Goal: Information Seeking & Learning: Learn about a topic

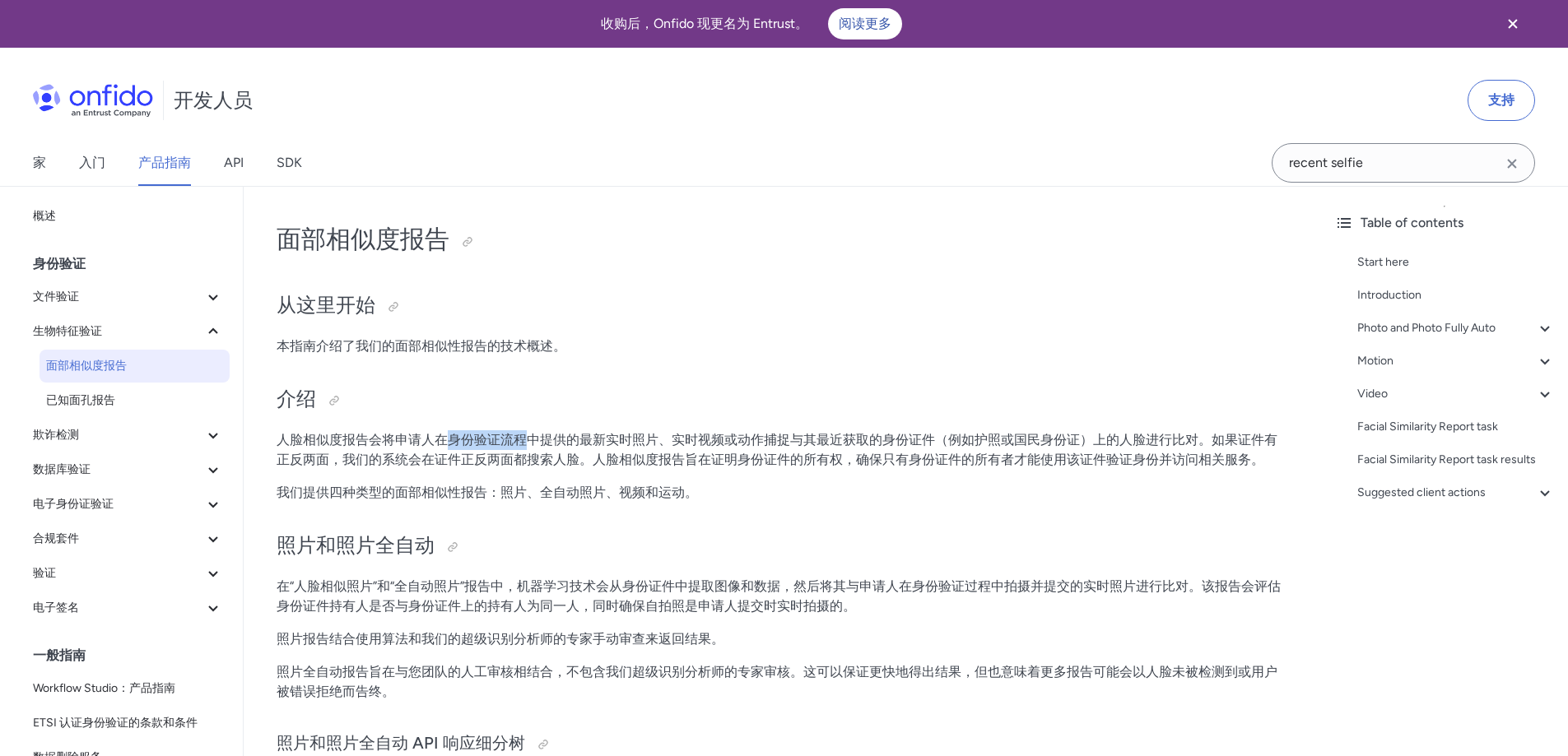
drag, startPoint x: 453, startPoint y: 435, endPoint x: 577, endPoint y: 438, distance: 124.0
click at [570, 438] on font "人脸相似度报告会将申请人在身份验证流程中提供的最新实时照片、实时视频或动作捕捉与其最近获取的身份证件（例如护照或国民身份证）上的人脸进行比对。如果证件有正反两…" at bounding box center [776, 450] width 1001 height 36
click at [597, 437] on font "人脸相似度报告会将申请人在身份验证流程中提供的最新实时照片、实时视频或动作捕捉与其最近获取的身份证件（例如护照或国民身份证）上的人脸进行比对。如果证件有正反两…" at bounding box center [776, 450] width 1001 height 36
drag, startPoint x: 370, startPoint y: 431, endPoint x: 511, endPoint y: 441, distance: 141.4
click at [495, 443] on font "人脸相似度报告会将申请人在身份验证流程中提供的最新实时照片、实时视频或动作捕捉与其最近获取的身份证件（例如护照或国民身份证）上的人脸进行比对。如果证件有正反两…" at bounding box center [776, 450] width 1001 height 36
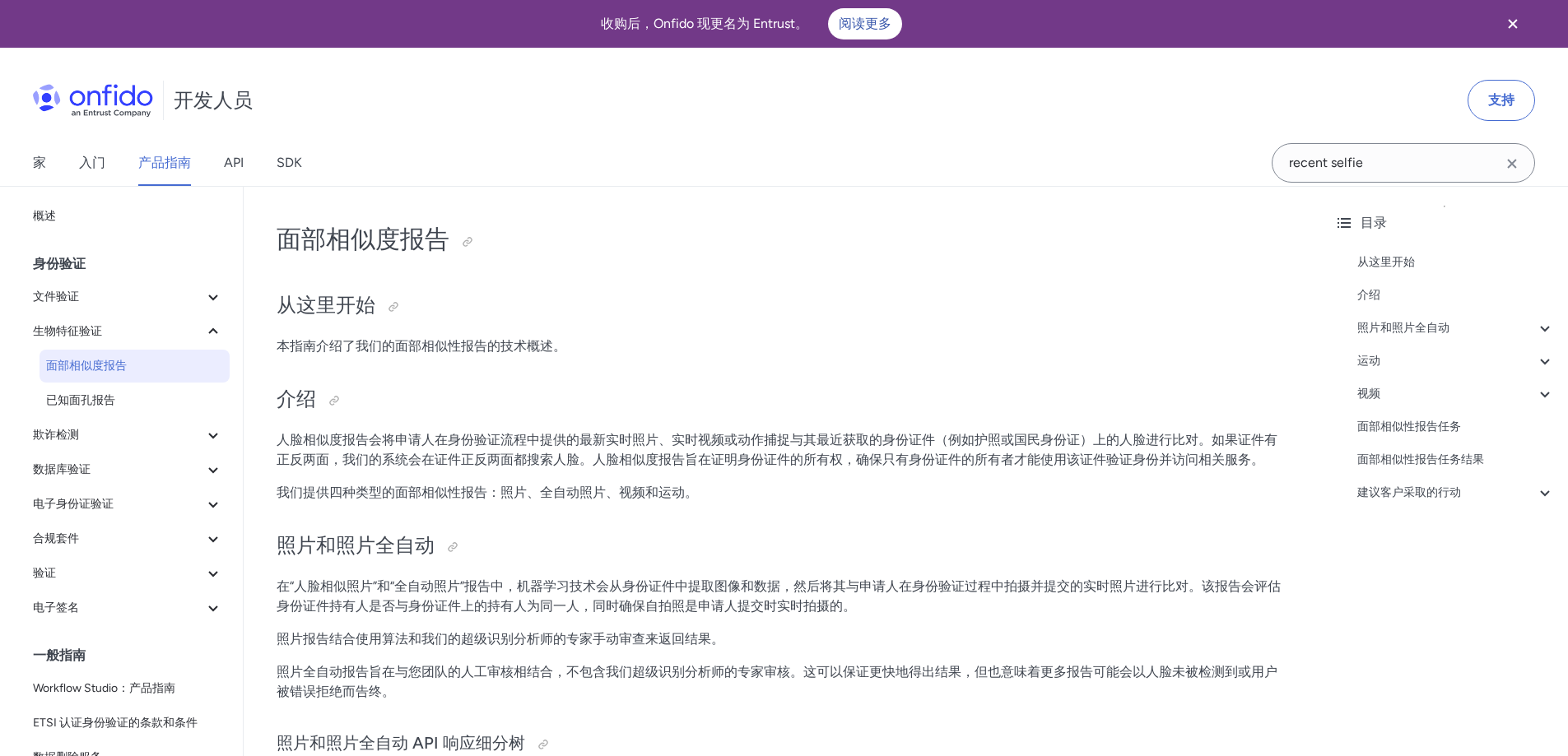
click at [516, 440] on font "人脸相似度报告会将申请人在身份验证流程中提供的最新实时照片、实时视频或动作捕捉与其最近获取的身份证件（例如护照或国民身份证）上的人脸进行比对。如果证件有正反两…" at bounding box center [776, 450] width 1001 height 36
drag, startPoint x: 530, startPoint y: 435, endPoint x: 799, endPoint y: 445, distance: 269.2
click at [783, 446] on font "人脸相似度报告会将申请人在身份验证流程中提供的最新实时照片、实时视频或动作捕捉与其最近获取的身份证件（例如护照或国民身份证）上的人脸进行比对。如果证件有正反两…" at bounding box center [776, 450] width 1001 height 36
click at [800, 444] on font "人脸相似度报告会将申请人在身份验证流程中提供的最新实时照片、实时视频或动作捕捉与其最近获取的身份证件（例如护照或国民身份证）上的人脸进行比对。如果证件有正反两…" at bounding box center [776, 450] width 1001 height 36
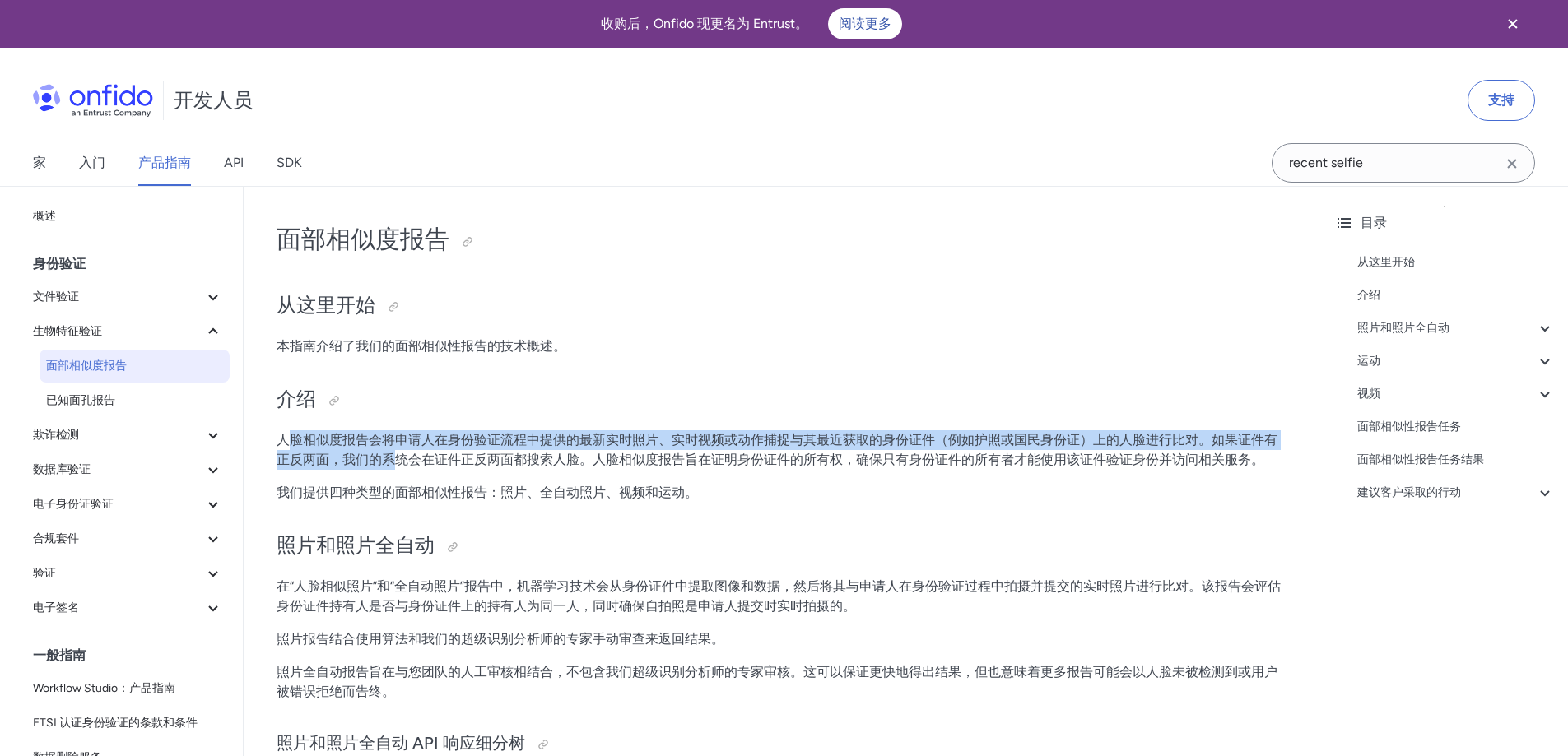
drag, startPoint x: 288, startPoint y: 449, endPoint x: 544, endPoint y: 443, distance: 256.1
click at [544, 443] on p "人脸相似度报告会将申请人在身份验证流程中提供的最新实时照片、实时视频或动作捕捉与其最近获取的身份证件（例如护照或国民身份证）上的人脸进行比对。如果证件有正反两…" at bounding box center [782, 450] width 1011 height 39
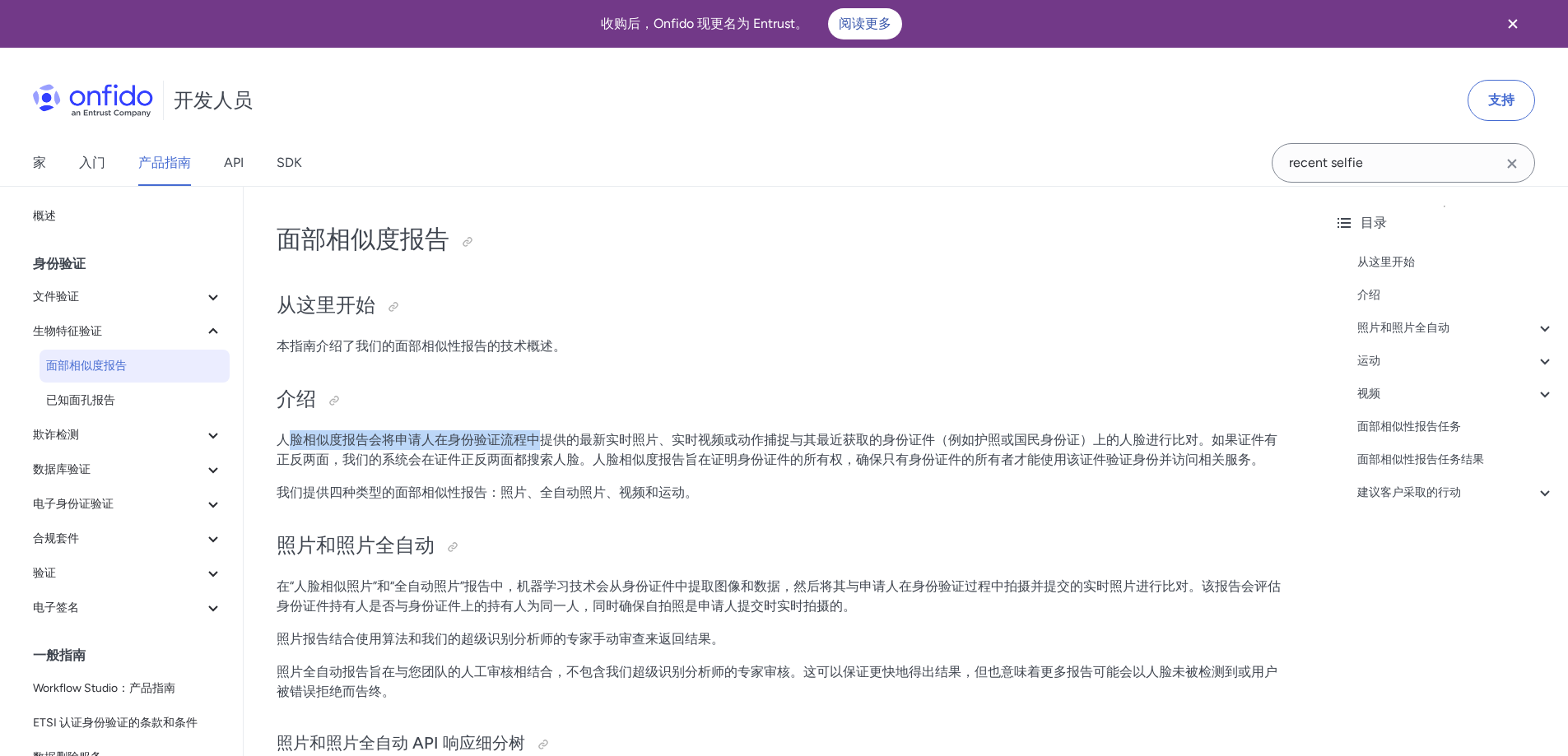
click at [544, 443] on font "人脸相似度报告会将申请人在身份验证流程中提供的最新实时照片、实时视频或动作捕捉与其最近获取的身份证件（例如护照或国民身份证）上的人脸进行比对。如果证件有正反两…" at bounding box center [776, 450] width 1001 height 36
drag, startPoint x: 400, startPoint y: 443, endPoint x: 551, endPoint y: 443, distance: 151.0
click at [544, 443] on font "人脸相似度报告会将申请人在身份验证流程中提供的最新实时照片、实时视频或动作捕捉与其最近获取的身份证件（例如护照或国民身份证）上的人脸进行比对。如果证件有正反两…" at bounding box center [776, 450] width 1001 height 36
click at [567, 442] on font "人脸相似度报告会将申请人在身份验证流程中提供的最新实时照片、实时视频或动作捕捉与其最近获取的身份证件（例如护照或国民身份证）上的人脸进行比对。如果证件有正反两…" at bounding box center [776, 450] width 1001 height 36
drag, startPoint x: 527, startPoint y: 439, endPoint x: 693, endPoint y: 444, distance: 166.1
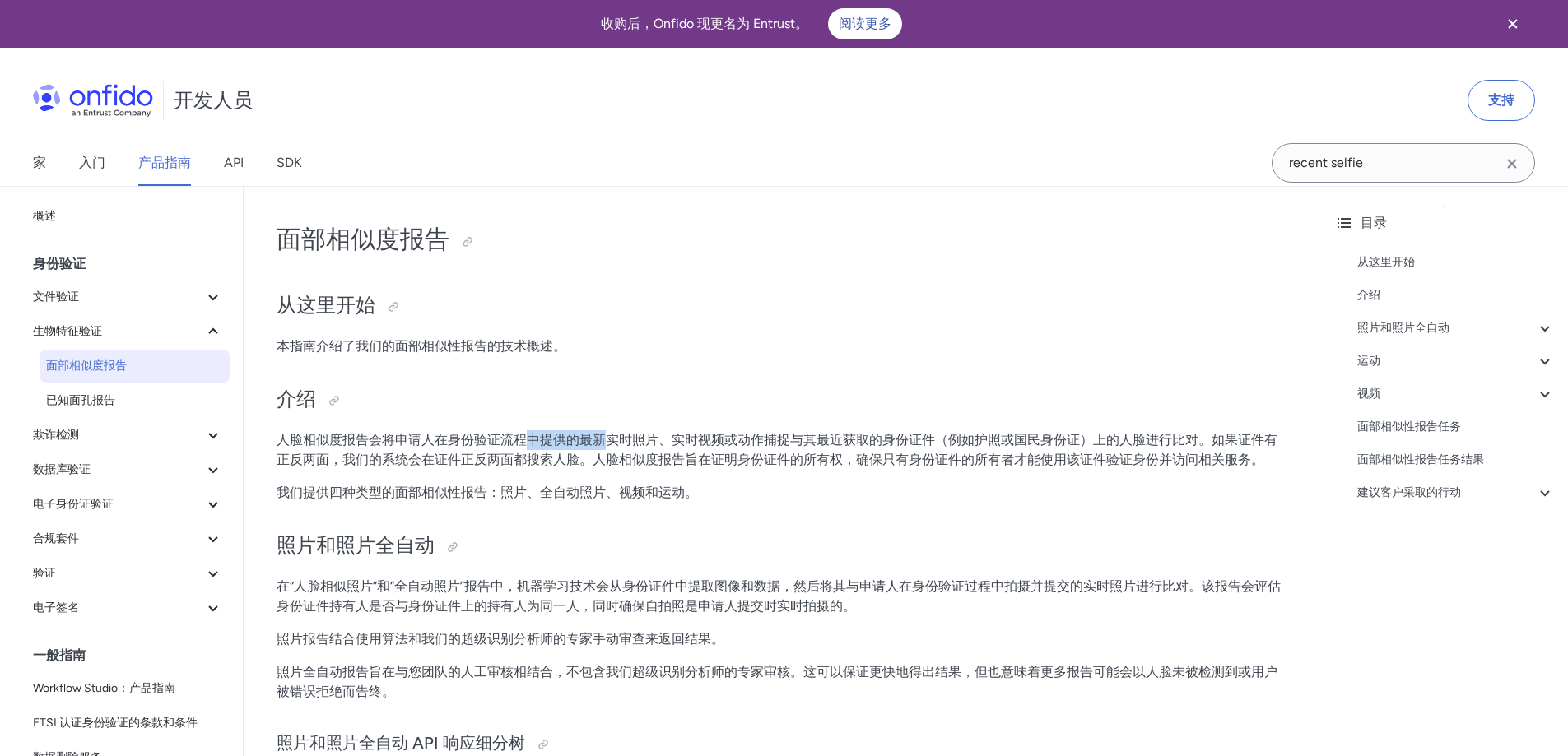
click at [693, 444] on font "人脸相似度报告会将申请人在身份验证流程中提供的最新实时照片、实时视频或动作捕捉与其最近获取的身份证件（例如护照或国民身份证）上的人脸进行比对。如果证件有正反两…" at bounding box center [776, 450] width 1001 height 36
click at [759, 446] on font "人脸相似度报告会将申请人在身份验证流程中提供的最新实时照片、实时视频或动作捕捉与其最近获取的身份证件（例如护照或国民身份证）上的人脸进行比对。如果证件有正反两…" at bounding box center [776, 450] width 1001 height 36
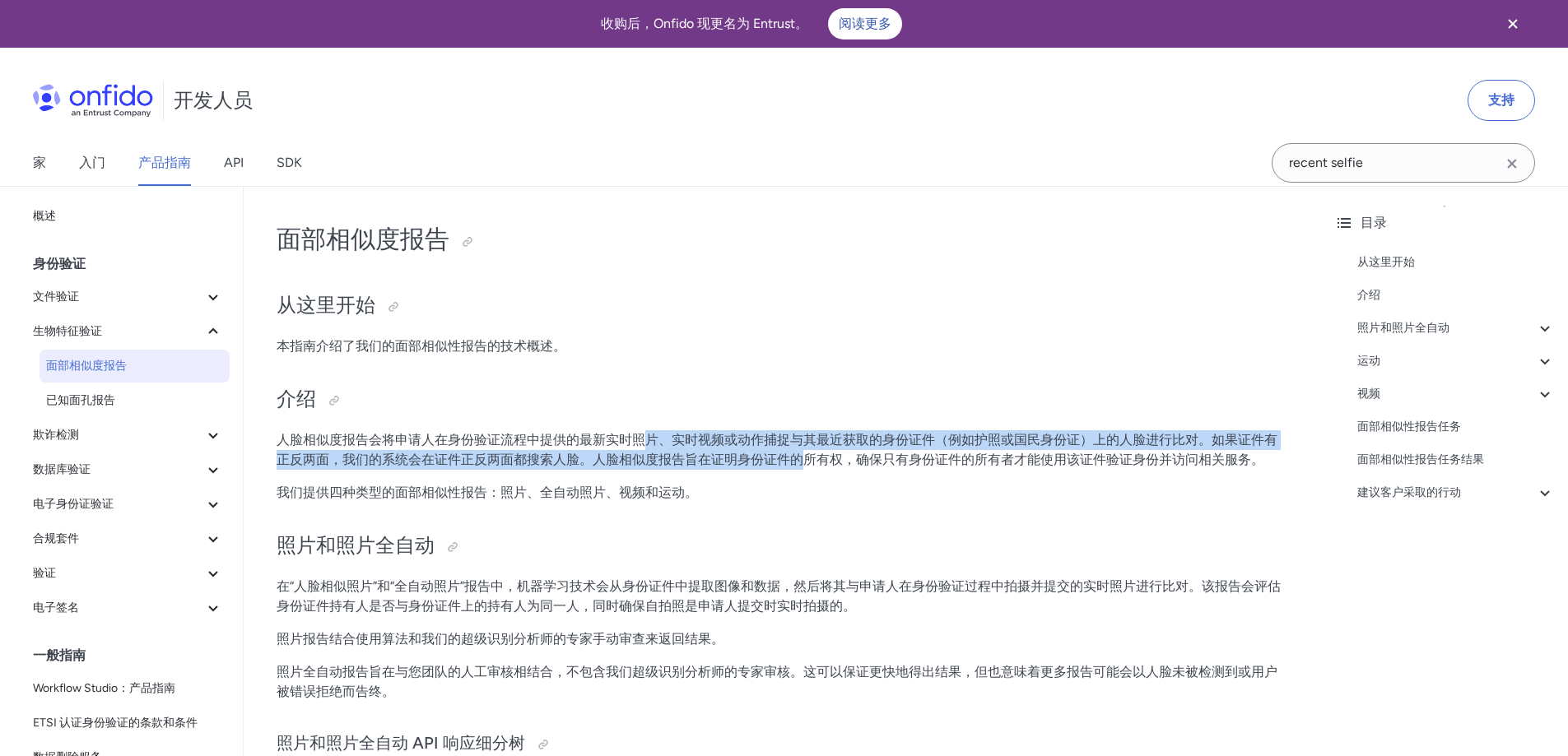
drag, startPoint x: 647, startPoint y: 447, endPoint x: 897, endPoint y: 448, distance: 250.0
click at [886, 448] on p "人脸相似度报告会将申请人在身份验证流程中提供的最新实时照片、实时视频或动作捕捉与其最近获取的身份证件（例如护照或国民身份证）上的人脸进行比对。如果证件有正反两…" at bounding box center [782, 450] width 1011 height 39
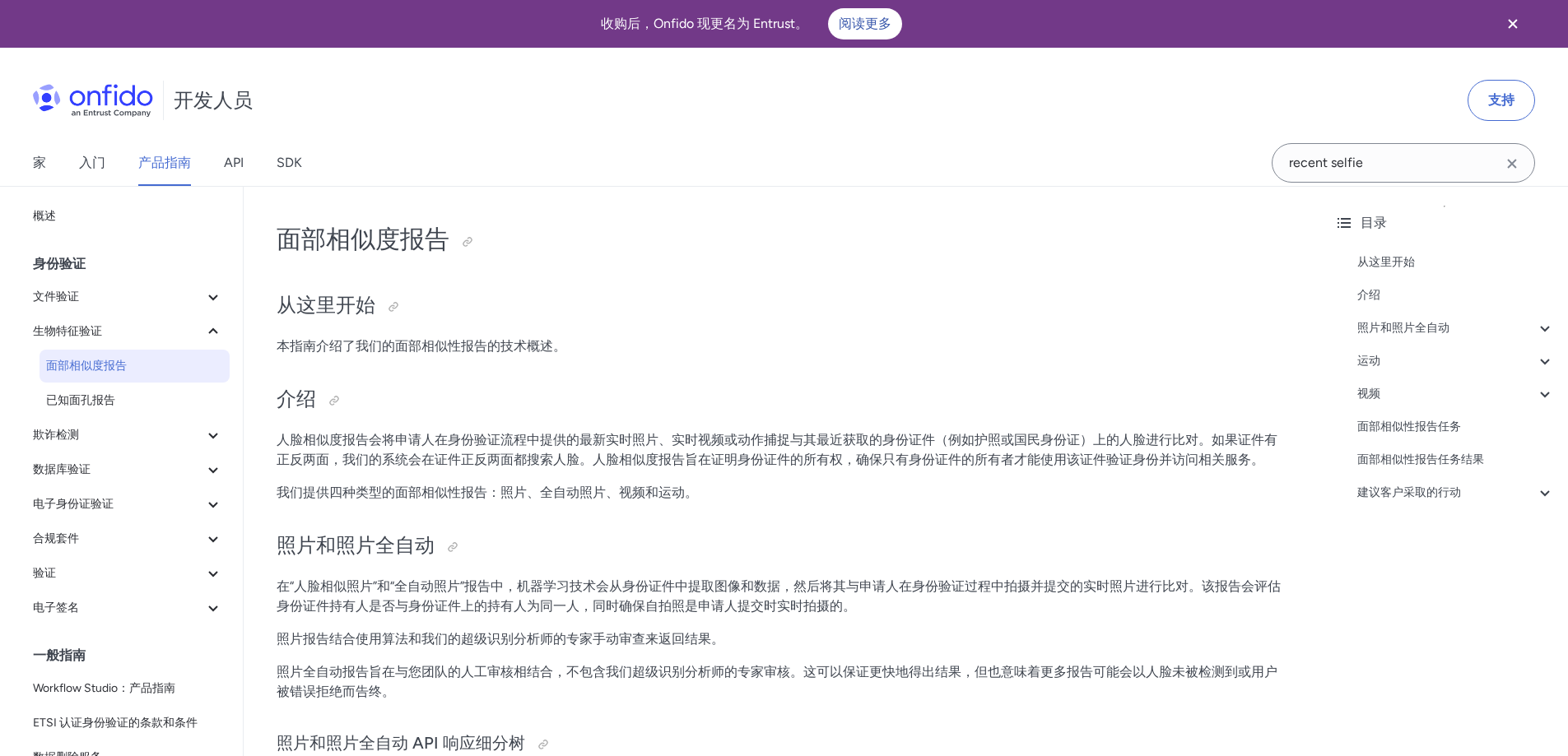
click at [898, 448] on p "人脸相似度报告会将申请人在身份验证流程中提供的最新实时照片、实时视频或动作捕捉与其最近获取的身份证件（例如护照或国民身份证）上的人脸进行比对。如果证件有正反两…" at bounding box center [782, 450] width 1011 height 39
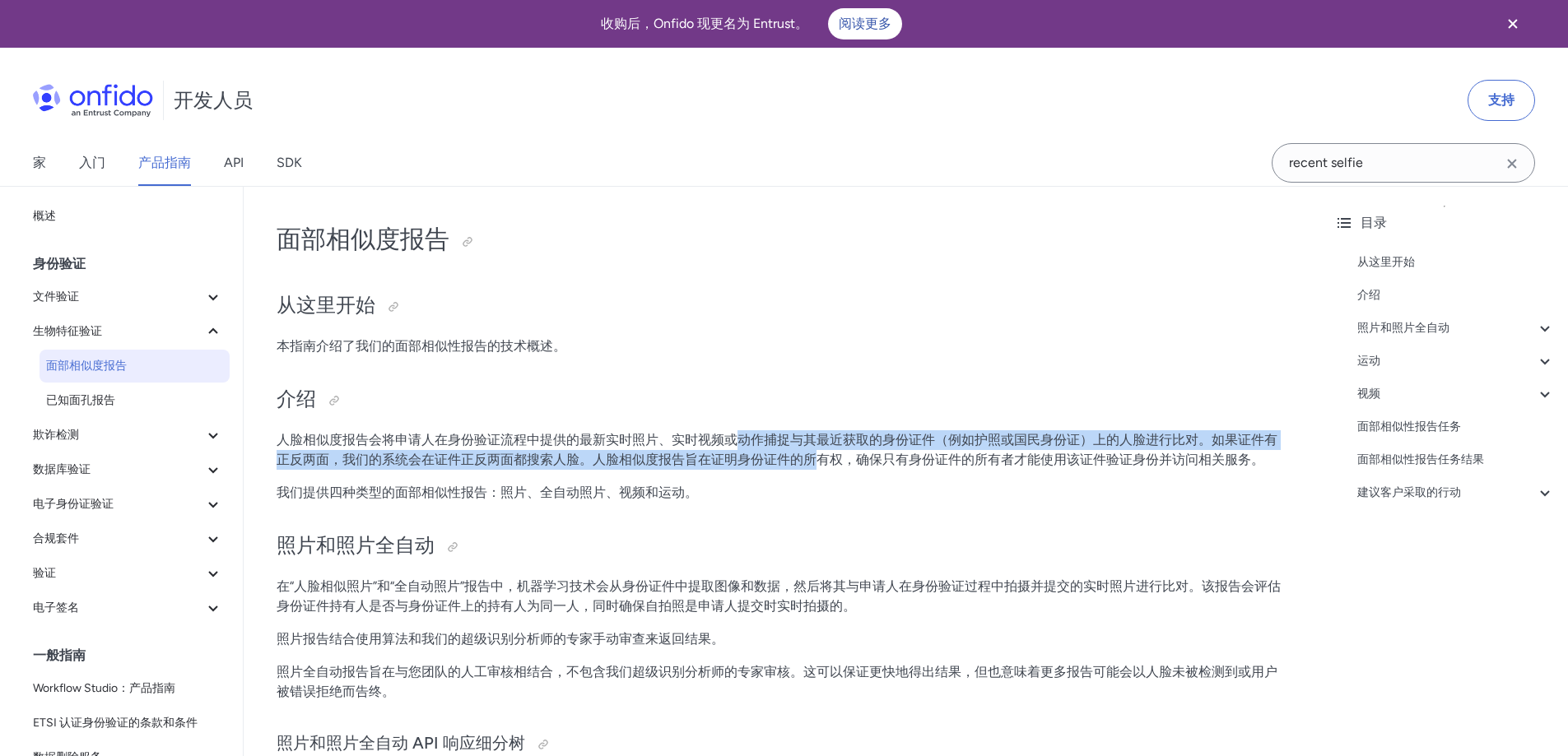
drag, startPoint x: 743, startPoint y: 447, endPoint x: 944, endPoint y: 451, distance: 201.0
click at [920, 452] on p "人脸相似度报告会将申请人在身份验证流程中提供的最新实时照片、实时视频或动作捕捉与其最近获取的身份证件（例如护照或国民身份证）上的人脸进行比对。如果证件有正反两…" at bounding box center [782, 450] width 1011 height 39
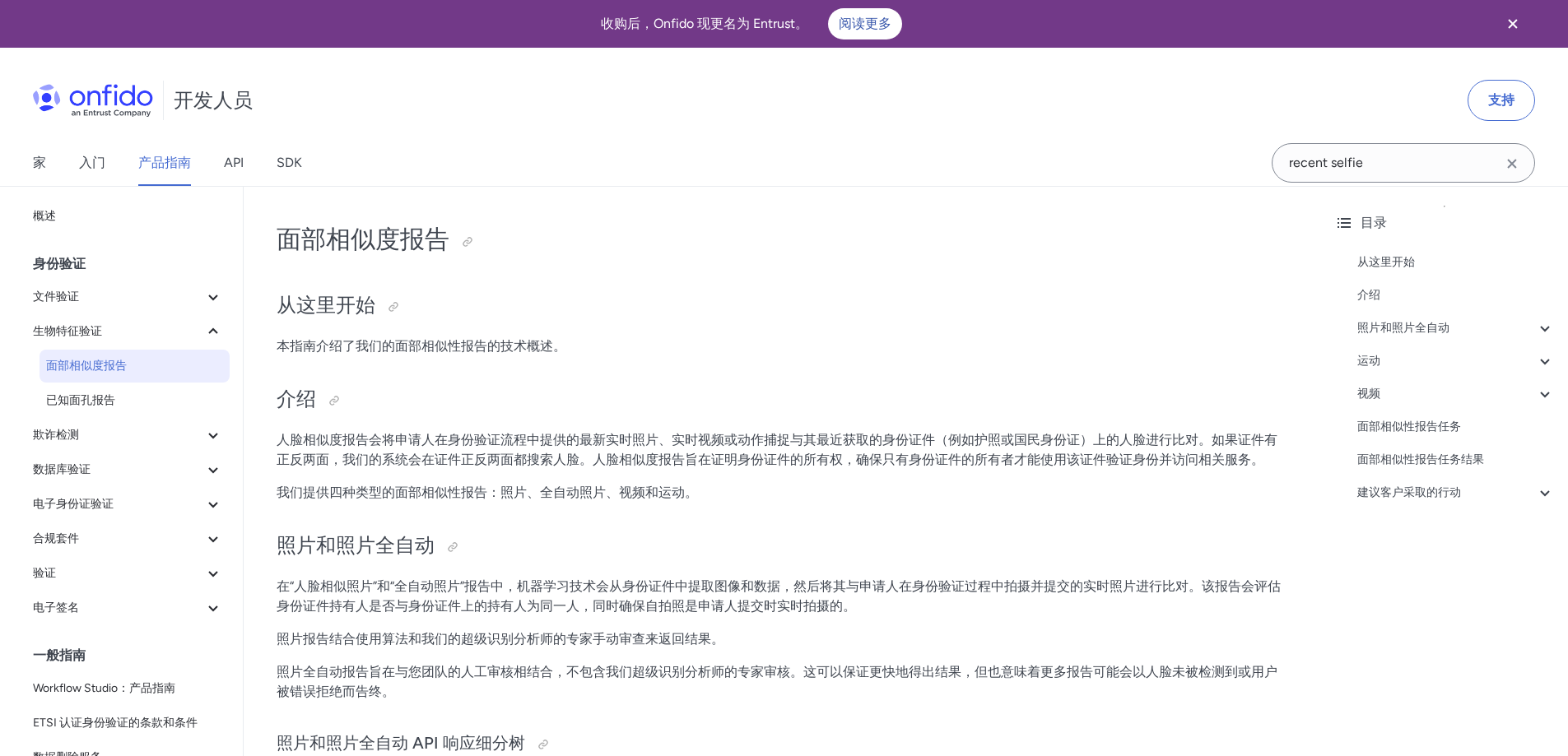
click at [944, 451] on font "人脸相似度报告会将申请人在身份验证流程中提供的最新实时照片、实时视频或动作捕捉与其最近获取的身份证件（例如护照或国民身份证）上的人脸进行比对。如果证件有正反两…" at bounding box center [776, 450] width 1001 height 36
drag, startPoint x: 357, startPoint y: 458, endPoint x: 543, endPoint y: 452, distance: 186.1
click at [478, 456] on font "人脸相似度报告会将申请人在身份验证流程中提供的最新实时照片、实时视频或动作捕捉与其最近获取的身份证件（例如护照或国民身份证）上的人脸进行比对。如果证件有正反两…" at bounding box center [776, 450] width 1001 height 36
click at [559, 451] on font "人脸相似度报告会将申请人在身份验证流程中提供的最新实时照片、实时视频或动作捕捉与其最近获取的身份证件（例如护照或国民身份证）上的人脸进行比对。如果证件有正反两…" at bounding box center [776, 450] width 1001 height 36
drag, startPoint x: 688, startPoint y: 457, endPoint x: 781, endPoint y: 454, distance: 93.0
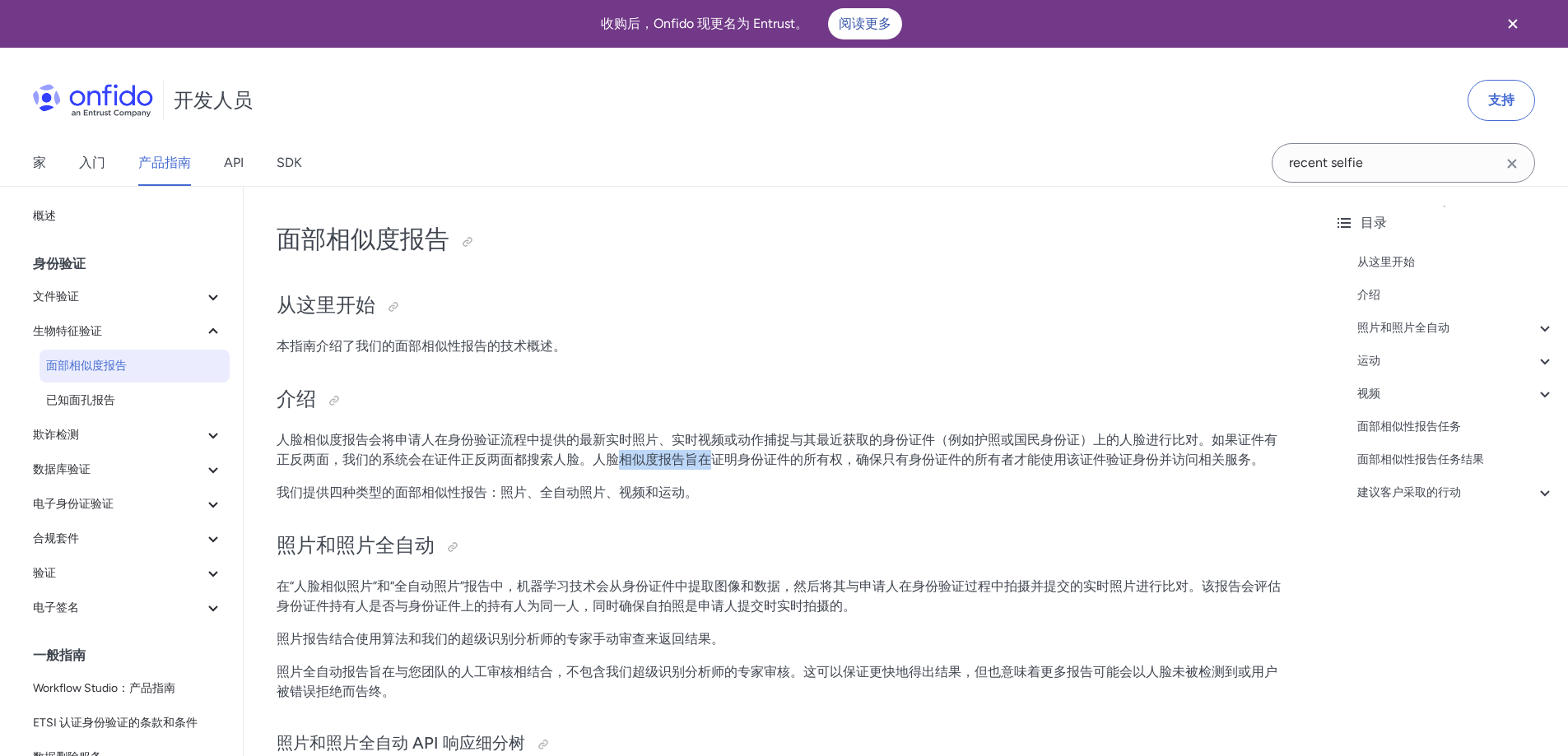
click at [781, 454] on font "人脸相似度报告会将申请人在身份验证流程中提供的最新实时照片、实时视频或动作捕捉与其最近获取的身份证件（例如护照或国民身份证）上的人脸进行比对。如果证件有正反两…" at bounding box center [776, 450] width 1001 height 36
click at [825, 454] on font "人脸相似度报告会将申请人在身份验证流程中提供的最新实时照片、实时视频或动作捕捉与其最近获取的身份证件（例如护照或国民身份证）上的人脸进行比对。如果证件有正反两…" at bounding box center [776, 450] width 1001 height 36
drag, startPoint x: 623, startPoint y: 464, endPoint x: 729, endPoint y: 465, distance: 106.0
click at [722, 466] on font "人脸相似度报告会将申请人在身份验证流程中提供的最新实时照片、实时视频或动作捕捉与其最近获取的身份证件（例如护照或国民身份证）上的人脸进行比对。如果证件有正反两…" at bounding box center [776, 450] width 1001 height 36
click at [754, 464] on font "人脸相似度报告会将申请人在身份验证流程中提供的最新实时照片、实时视频或动作捕捉与其最近获取的身份证件（例如护照或国民身份证）上的人脸进行比对。如果证件有正反两…" at bounding box center [776, 450] width 1001 height 36
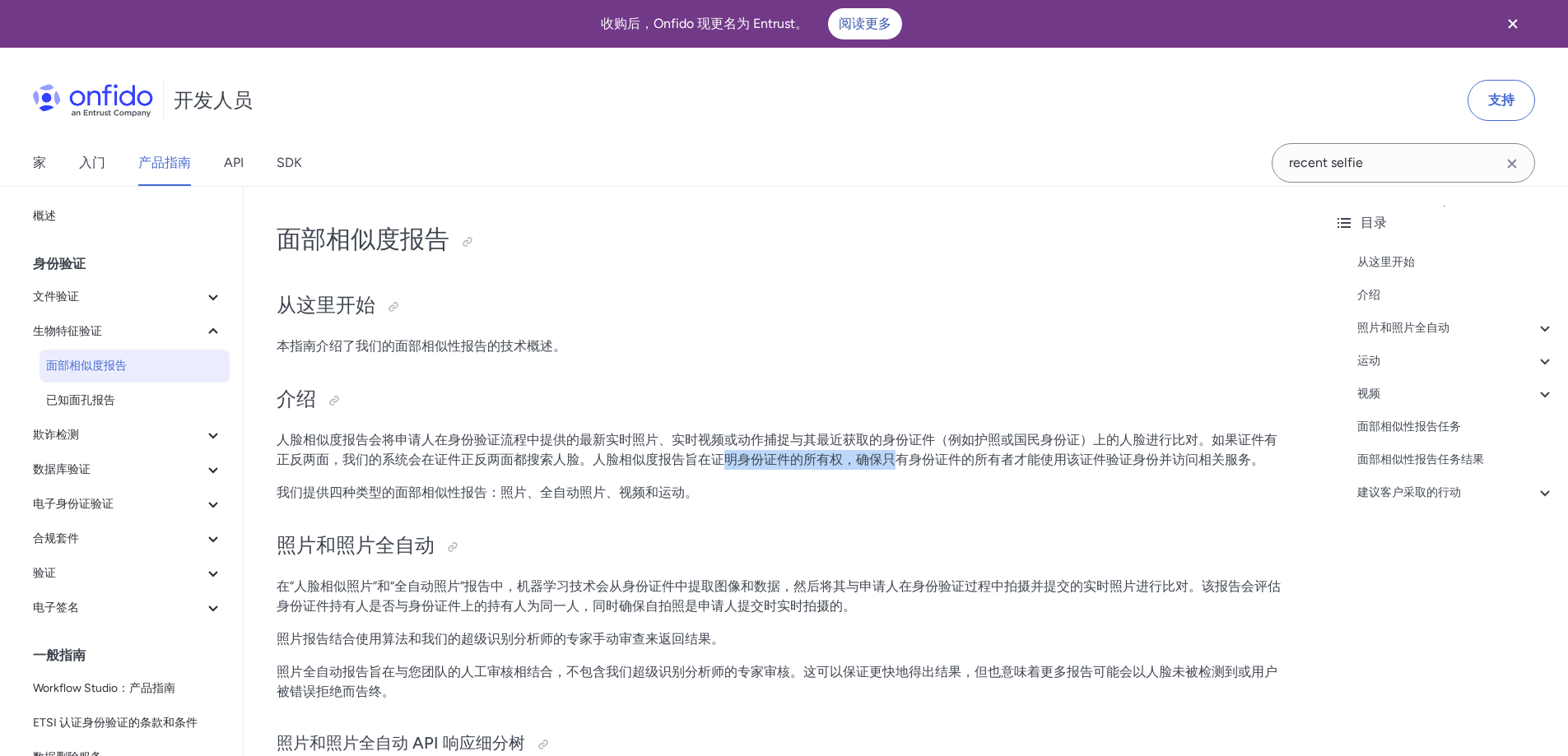
drag, startPoint x: 728, startPoint y: 460, endPoint x: 945, endPoint y: 467, distance: 217.1
click at [942, 467] on font "人脸相似度报告会将申请人在身份验证流程中提供的最新实时照片、实时视频或动作捕捉与其最近获取的身份证件（例如护照或国民身份证）上的人脸进行比对。如果证件有正反两…" at bounding box center [776, 450] width 1001 height 36
click at [945, 467] on font "人脸相似度报告会将申请人在身份验证流程中提供的最新实时照片、实时视频或动作捕捉与其最近获取的身份证件（例如护照或国民身份证）上的人脸进行比对。如果证件有正反两…" at bounding box center [776, 450] width 1001 height 36
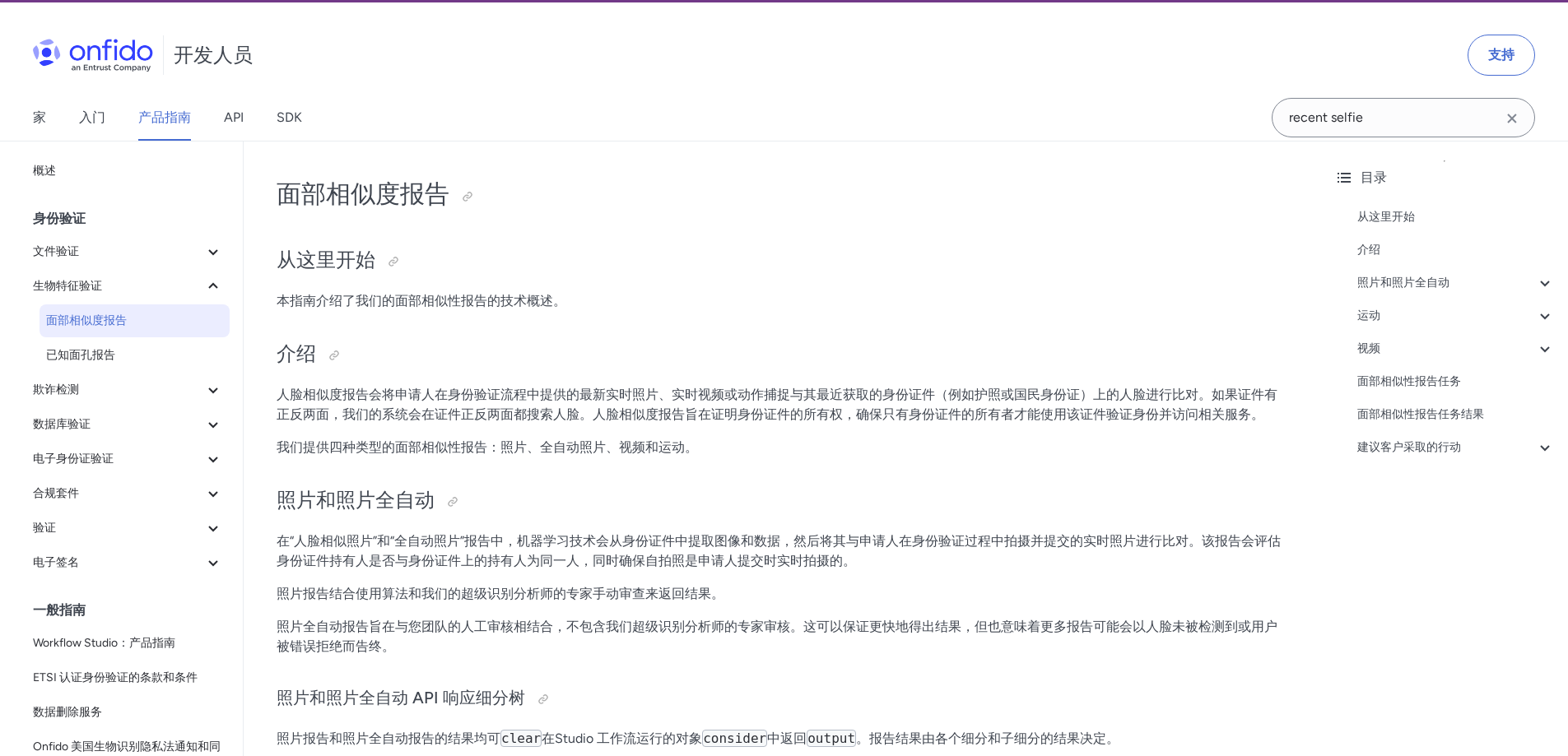
scroll to position [83, 0]
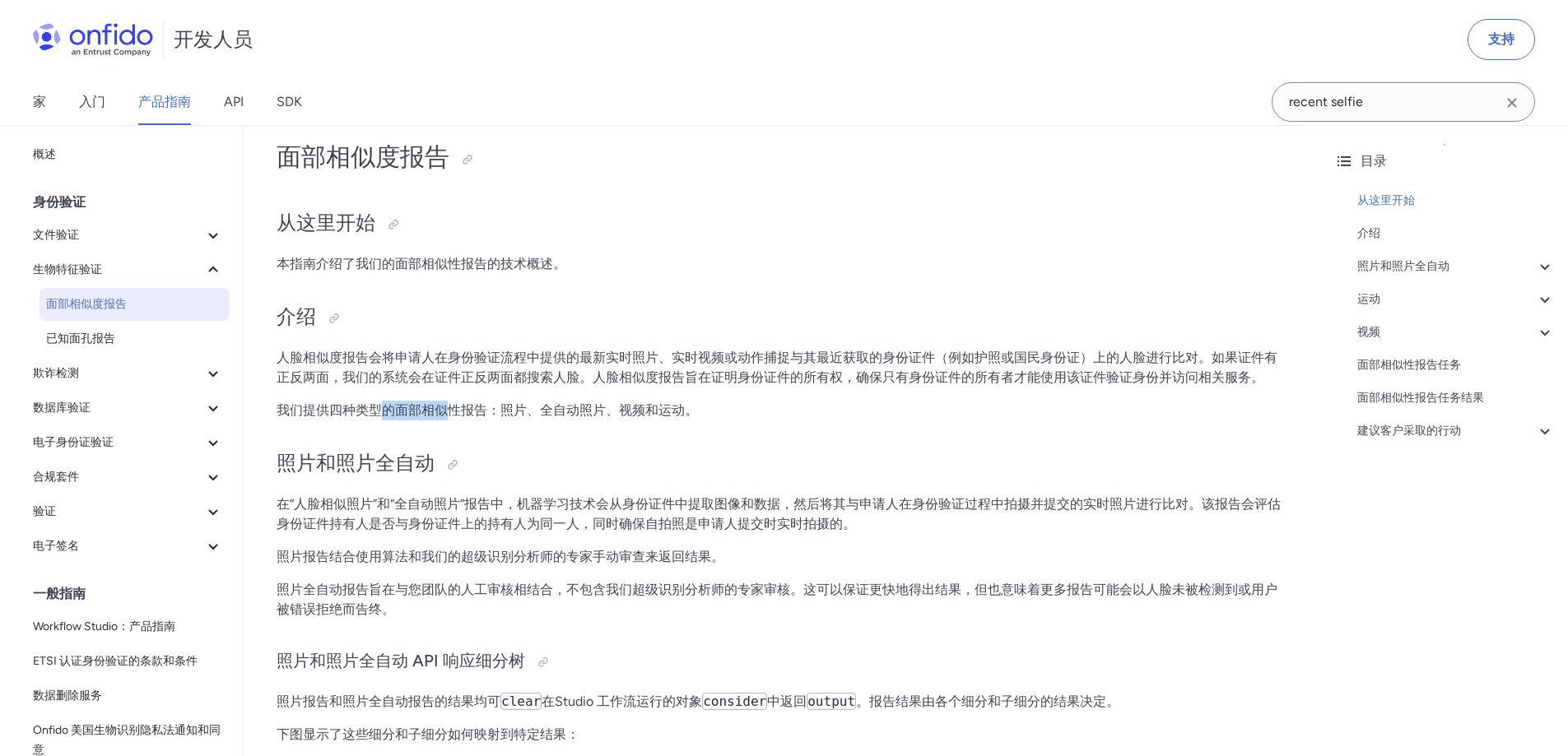
drag, startPoint x: 418, startPoint y: 413, endPoint x: 521, endPoint y: 416, distance: 103.0
click at [505, 415] on font "我们提供四种类型的面部相似性报告：照片、全自动照片、视频和运动。" at bounding box center [487, 410] width 422 height 16
click at [528, 417] on font "我们提供四种类型的面部相似性报告：照片、全自动照片、视频和运动。" at bounding box center [487, 410] width 422 height 16
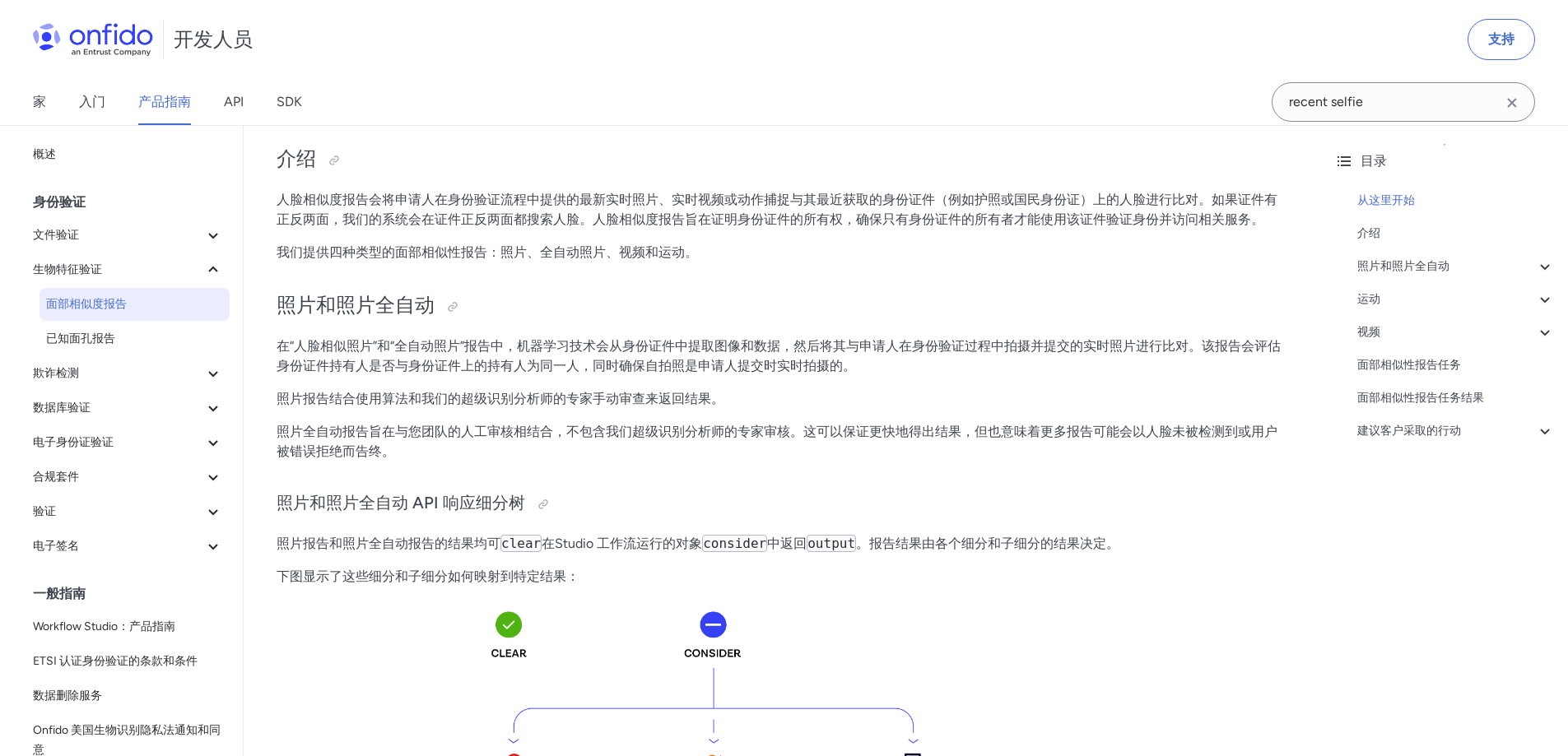
scroll to position [247, 0]
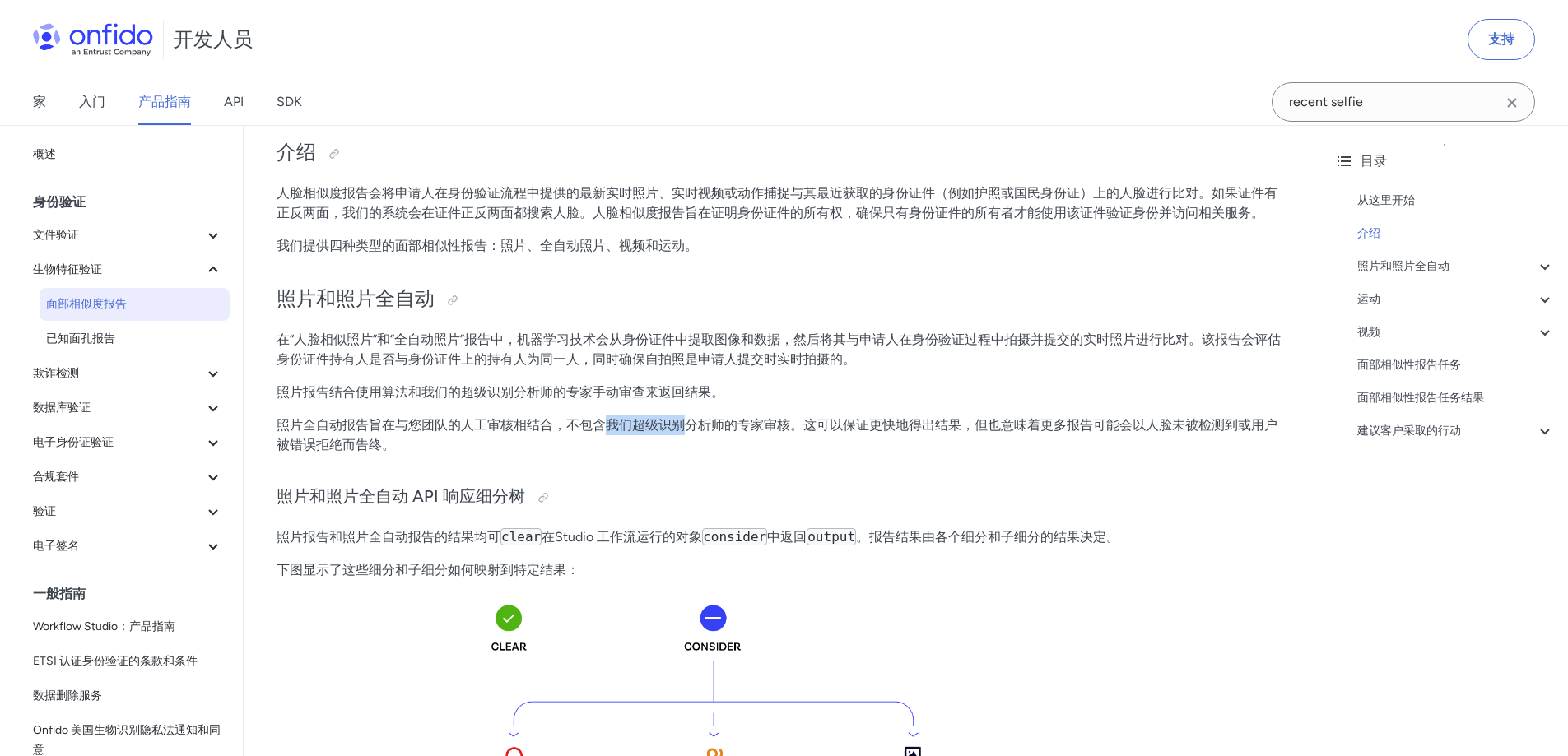
drag, startPoint x: 609, startPoint y: 420, endPoint x: 778, endPoint y: 430, distance: 169.3
click at [749, 427] on font "照片全自动报告旨在与您团队的人工审核相结合，不包含我们超级识别分析师的专家审核。这可以保证更快地得出结果，但也意味着更多报告可能会以人脸未被检测到或用户被错误…" at bounding box center [776, 435] width 1001 height 36
click at [886, 443] on p "照片全自动报告旨在与您团队的人工审核相结合，不包含我们超级识别分析师的专家审核。这可以保证更快地得出结果，但也意味着更多报告可能会以人脸未被检测到或用户被错误…" at bounding box center [782, 435] width 1011 height 39
drag, startPoint x: 695, startPoint y: 422, endPoint x: 836, endPoint y: 439, distance: 142.0
click at [801, 435] on p "照片全自动报告旨在与您团队的人工审核相结合，不包含我们超级识别分析师的专家审核。这可以保证更快地得出结果，但也意味着更多报告可能会以人脸未被检测到或用户被错误…" at bounding box center [782, 435] width 1011 height 39
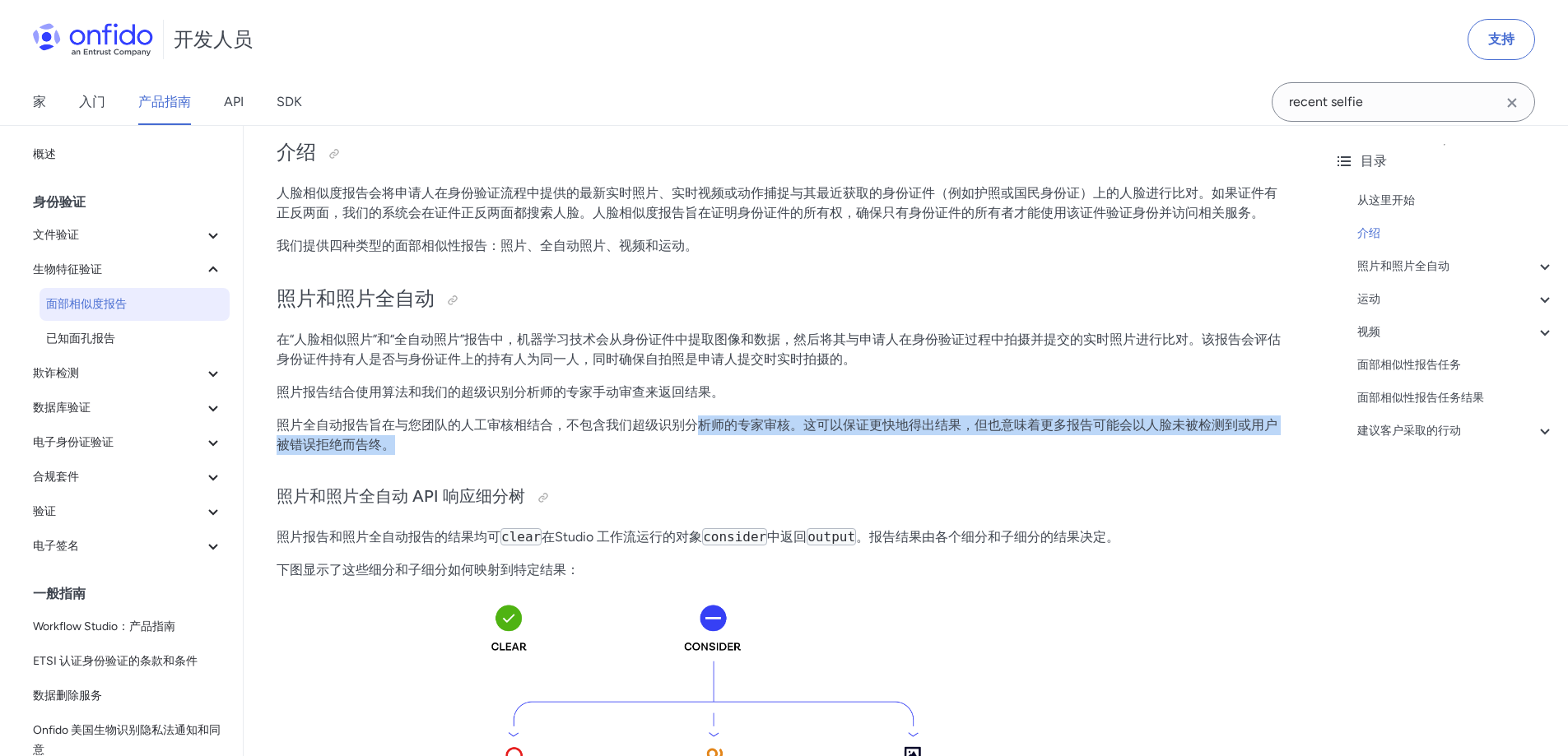
click at [842, 439] on p "照片全自动报告旨在与您团队的人工审核相结合，不包含我们超级识别分析师的专家审核。这可以保证更快地得出结果，但也意味着更多报告可能会以人脸未被检测到或用户被错误…" at bounding box center [782, 435] width 1011 height 39
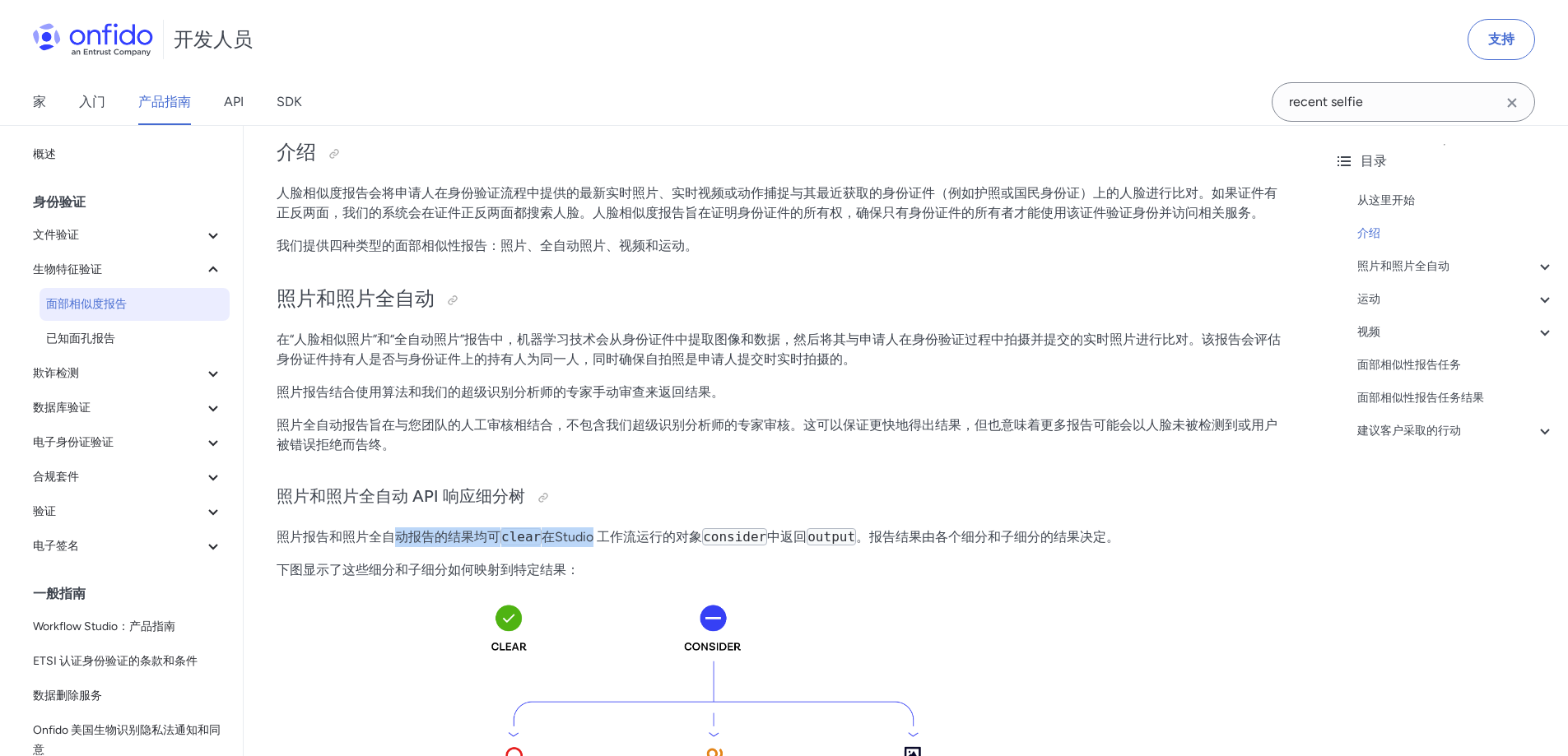
drag, startPoint x: 585, startPoint y: 536, endPoint x: 932, endPoint y: 541, distance: 347.0
click at [676, 533] on p "照片报告和照片全自动报告的结果均可 clear 在Studio 工作流运行的对象 consider 中返回 output 。报告结果由各个细分和子细分的结果决…" at bounding box center [782, 537] width 1011 height 20
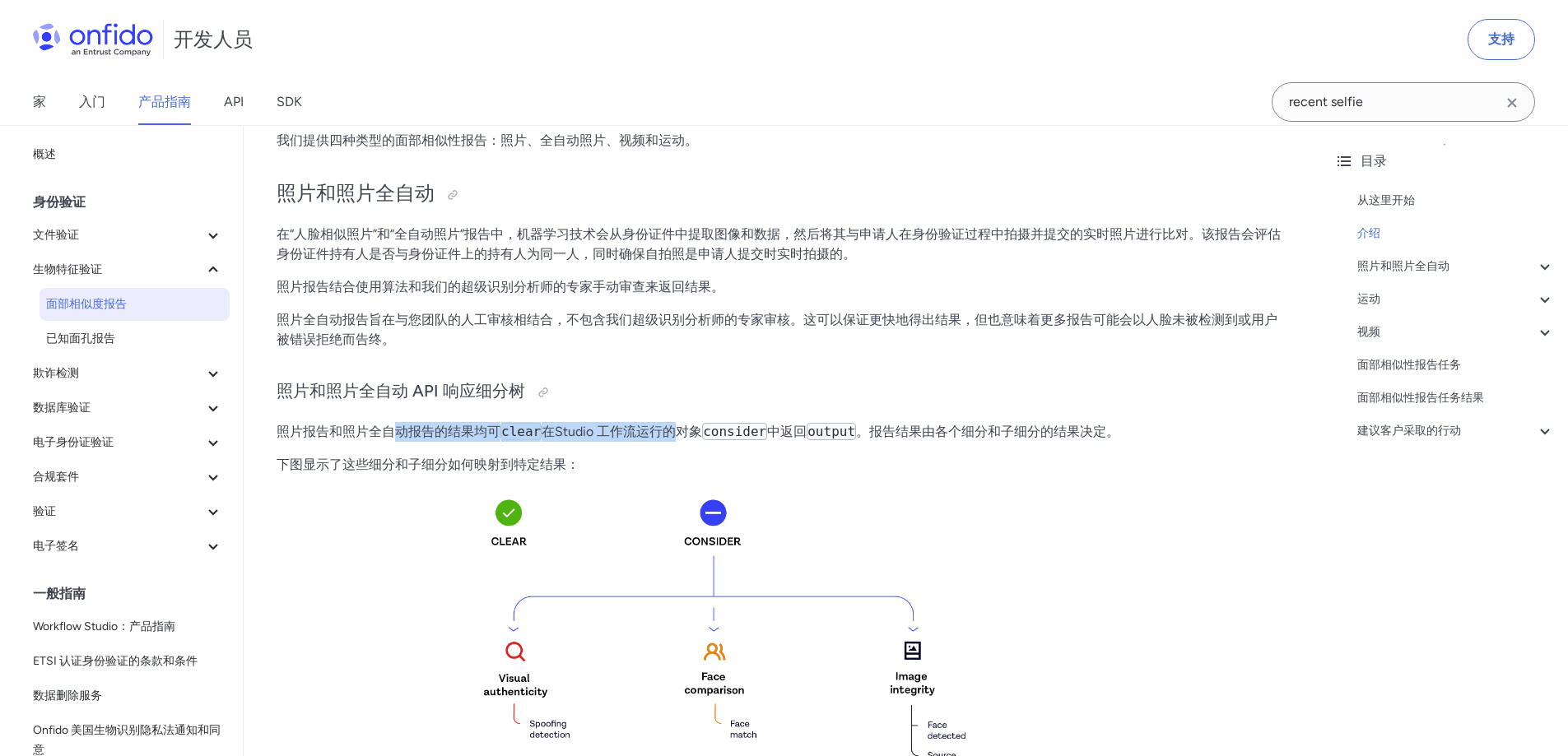
scroll to position [576, 0]
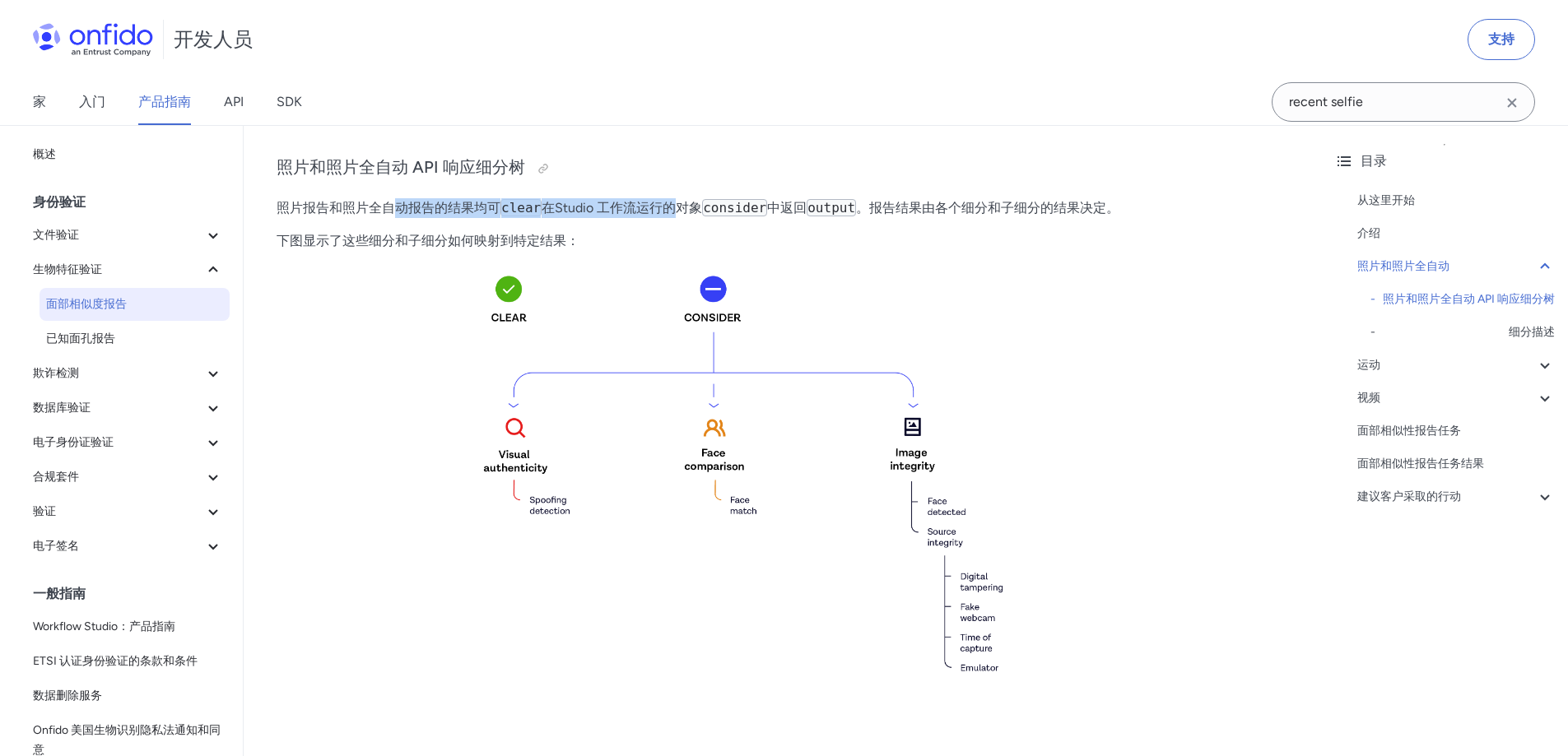
click at [872, 471] on img at bounding box center [782, 527] width 1011 height 527
click at [523, 302] on img at bounding box center [782, 527] width 1011 height 527
